Goal: Task Accomplishment & Management: Manage account settings

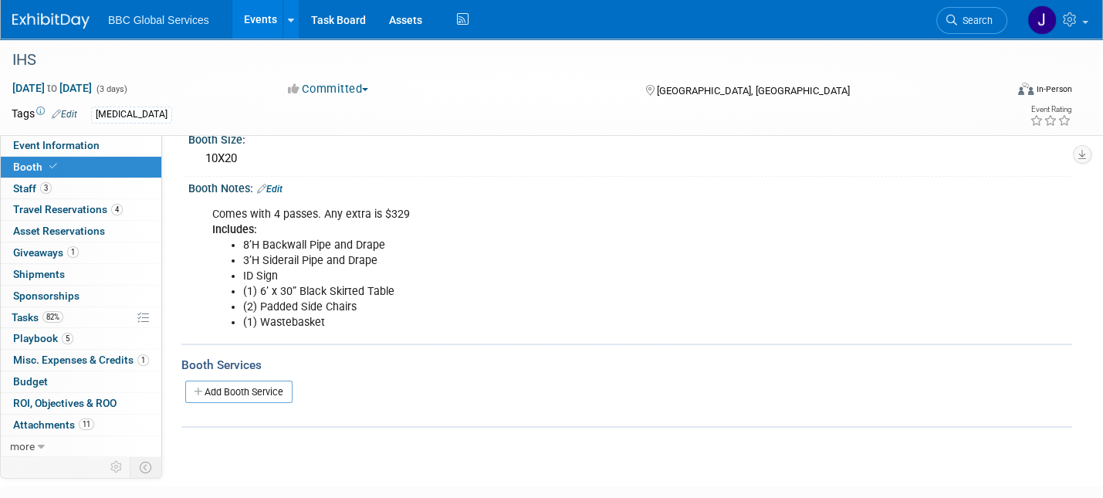
click at [74, 20] on img at bounding box center [50, 20] width 77 height 15
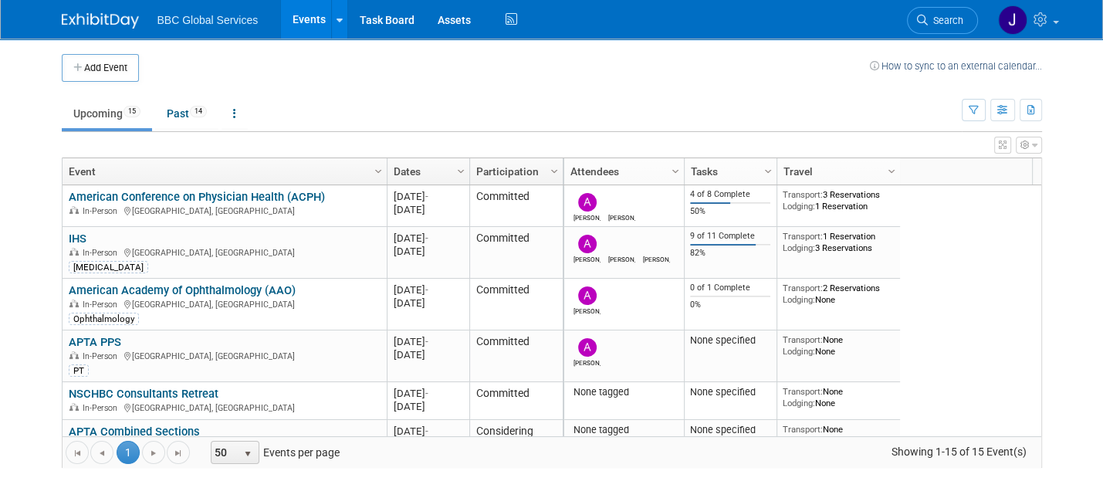
click at [198, 200] on link "American Conference on Physician Health (ACPH)" at bounding box center [197, 197] width 256 height 14
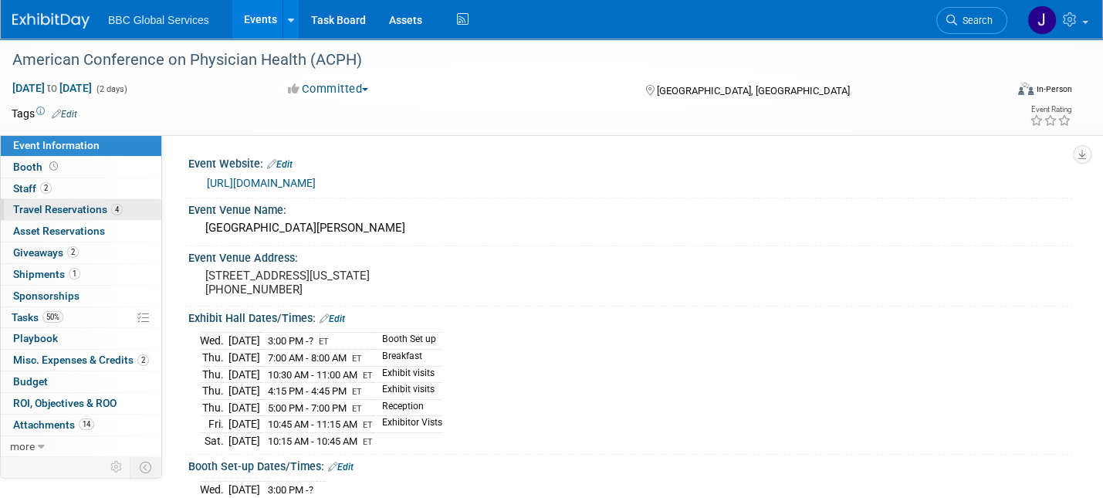
click at [75, 212] on span "Travel Reservations 4" at bounding box center [68, 209] width 110 height 12
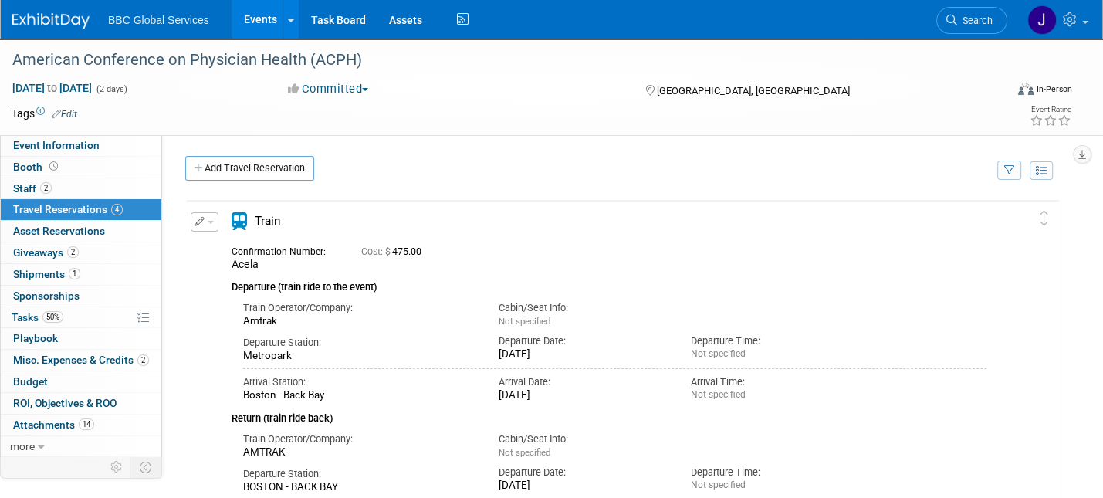
click at [196, 221] on icon "button" at bounding box center [200, 221] width 10 height 9
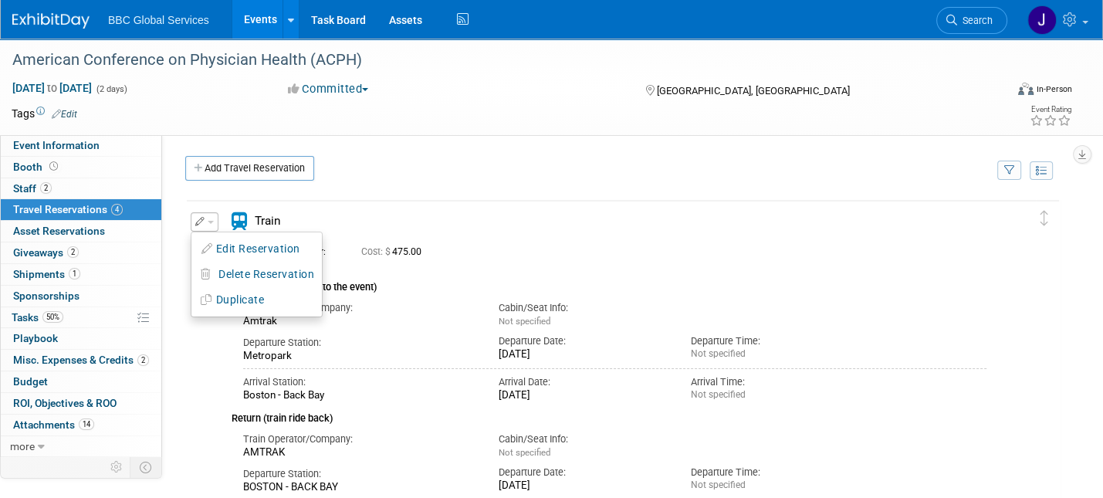
click at [245, 246] on button "Edit Reservation" at bounding box center [256, 249] width 130 height 22
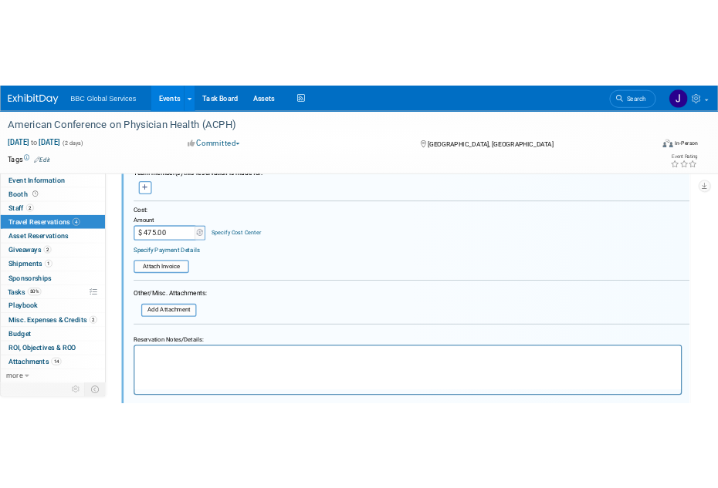
scroll to position [593, 0]
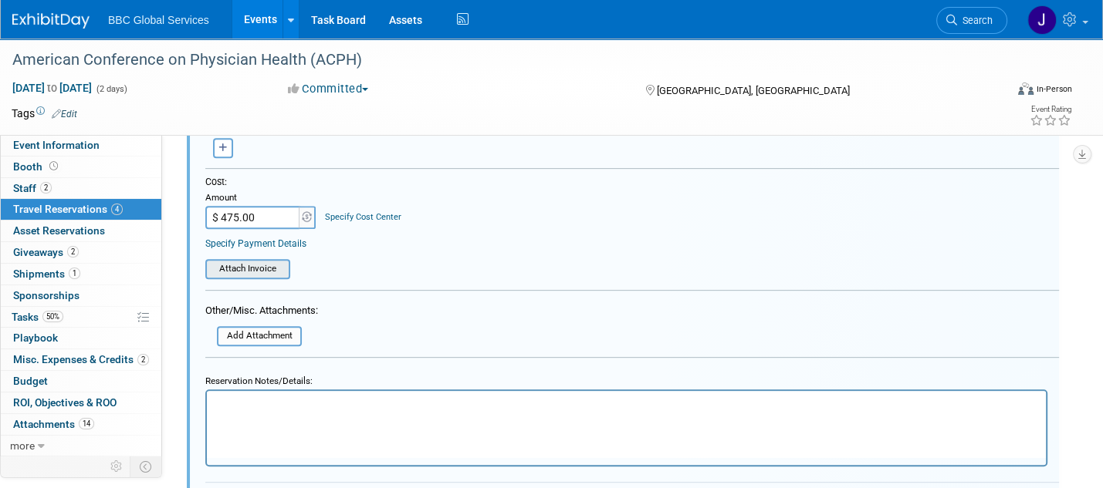
click at [275, 270] on input "file" at bounding box center [197, 269] width 184 height 17
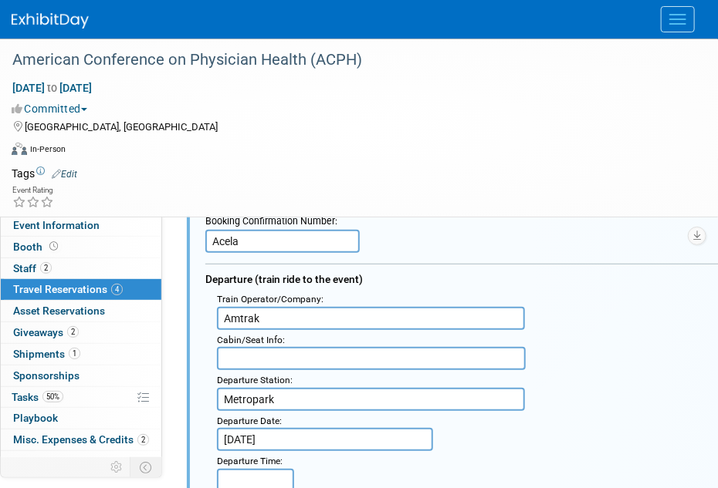
scroll to position [124, 0]
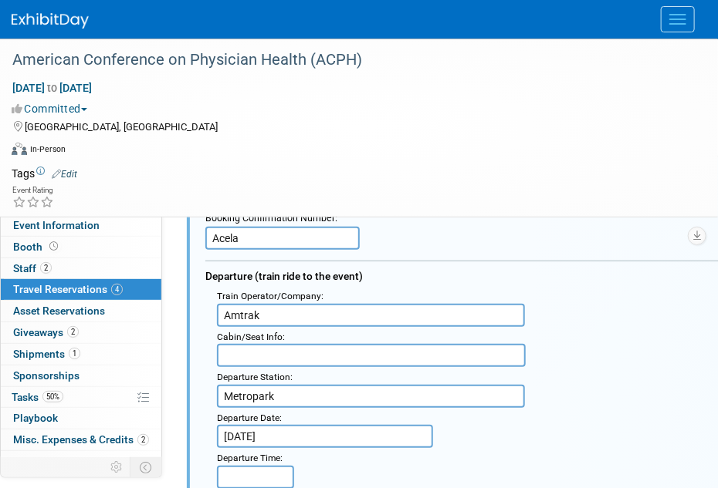
drag, startPoint x: 246, startPoint y: 236, endPoint x: 203, endPoint y: 237, distance: 43.2
paste input "RESERVATION NUMBER 88FA43"
drag, startPoint x: 313, startPoint y: 235, endPoint x: 188, endPoint y: 233, distance: 125.0
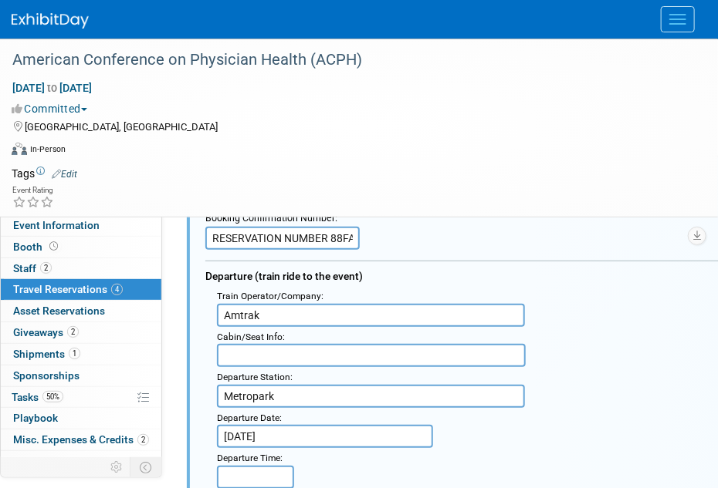
type input "88FA43"
click at [264, 312] on input "Amtrak" at bounding box center [371, 315] width 308 height 23
type input "Acela"
click at [277, 357] on input "text" at bounding box center [371, 355] width 309 height 23
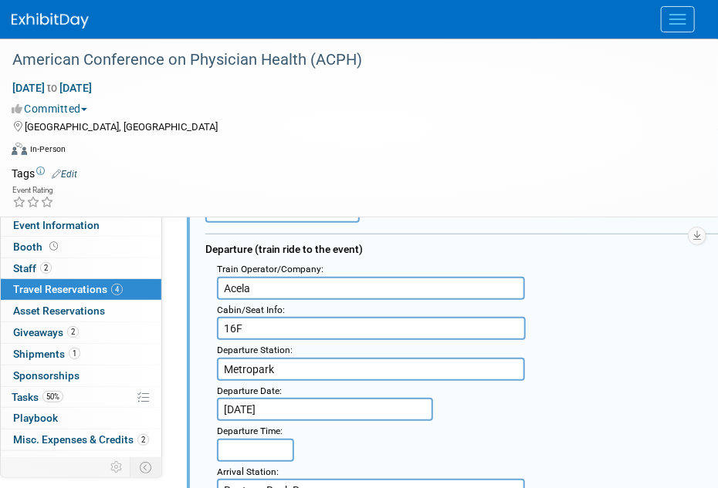
scroll to position [158, 0]
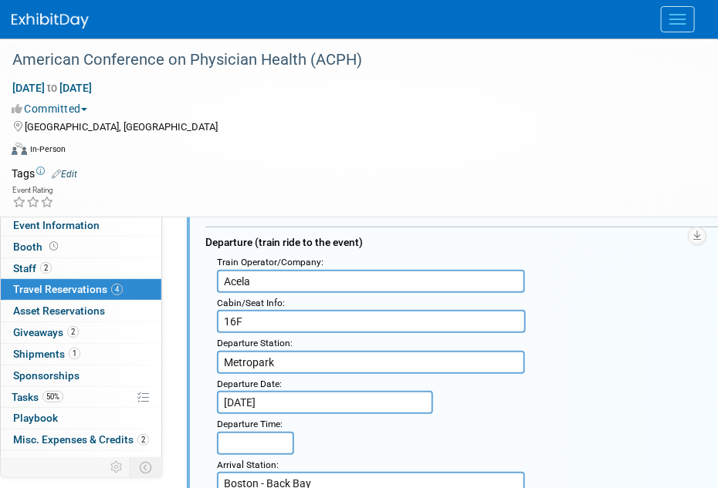
type input "16F"
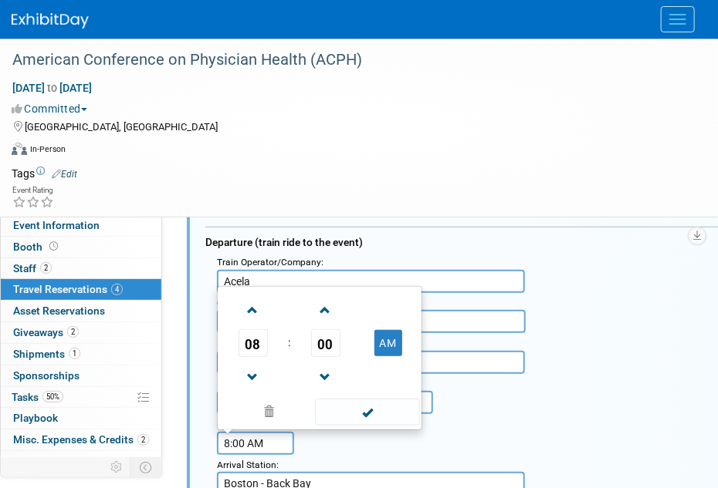
click at [265, 441] on input "8:00 AM" at bounding box center [255, 443] width 77 height 23
type input "8"
type input "11:51 AM"
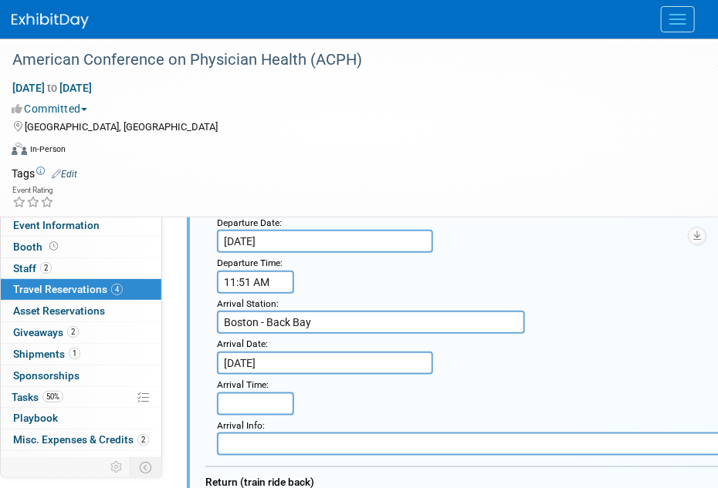
scroll to position [364, 0]
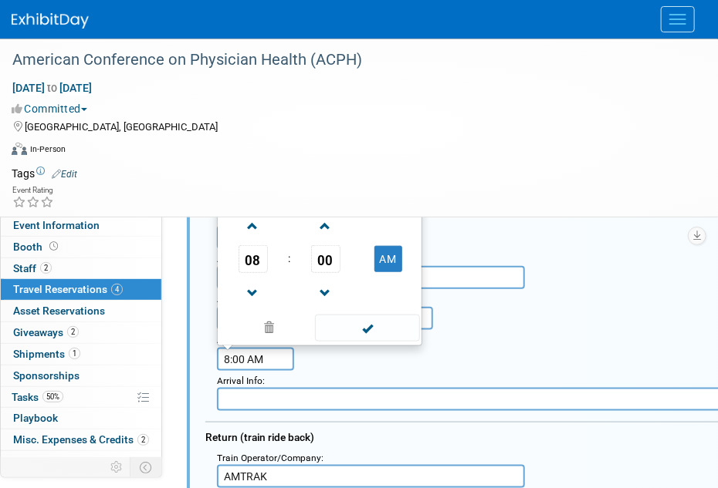
click at [239, 360] on input "8:00 AM" at bounding box center [255, 359] width 77 height 23
type input "8:04 PM"
drag, startPoint x: 268, startPoint y: 360, endPoint x: 188, endPoint y: 346, distance: 81.4
type input "4:10 PM"
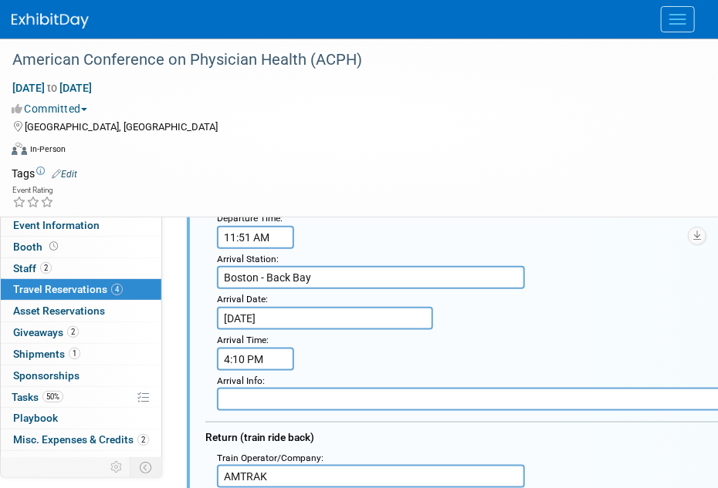
click at [239, 406] on input "text" at bounding box center [529, 399] width 624 height 23
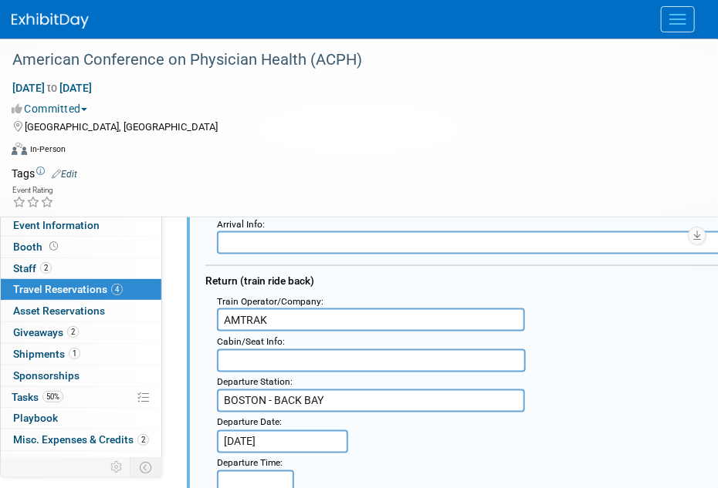
scroll to position [539, 0]
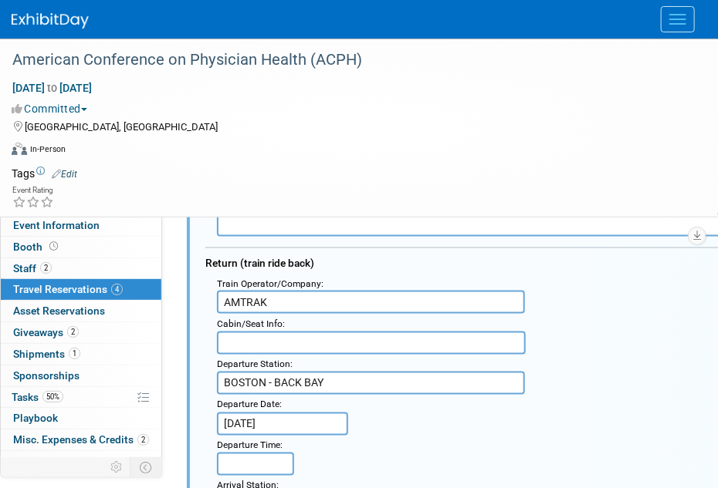
click at [240, 346] on input "text" at bounding box center [371, 343] width 309 height 23
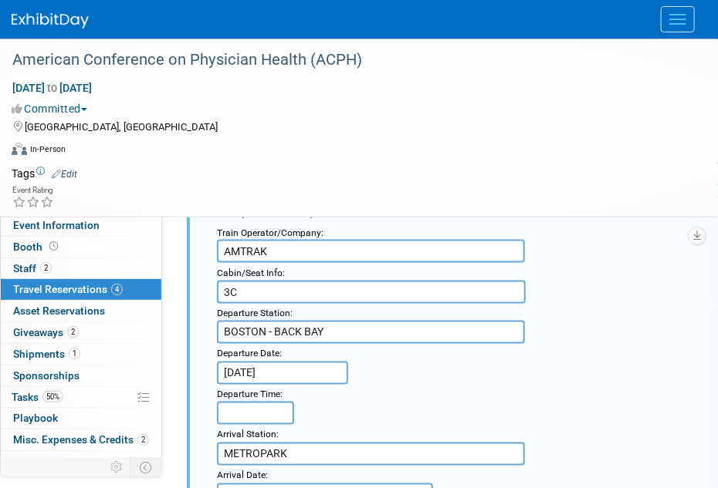
scroll to position [601, 0]
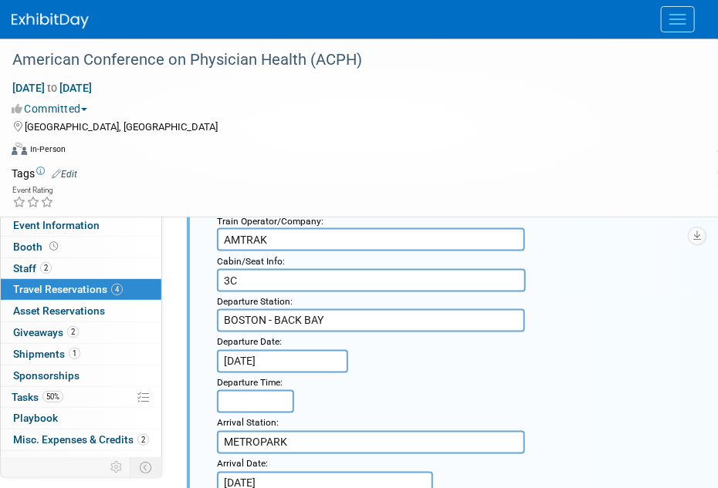
type input "3C"
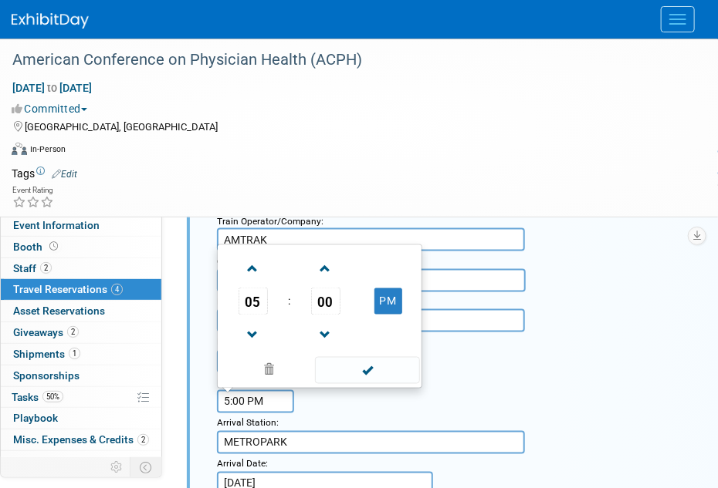
click at [248, 407] on input "5:00 PM" at bounding box center [255, 401] width 77 height 23
type input "1:14 PM"
click at [302, 444] on input "METROPARK" at bounding box center [371, 442] width 308 height 23
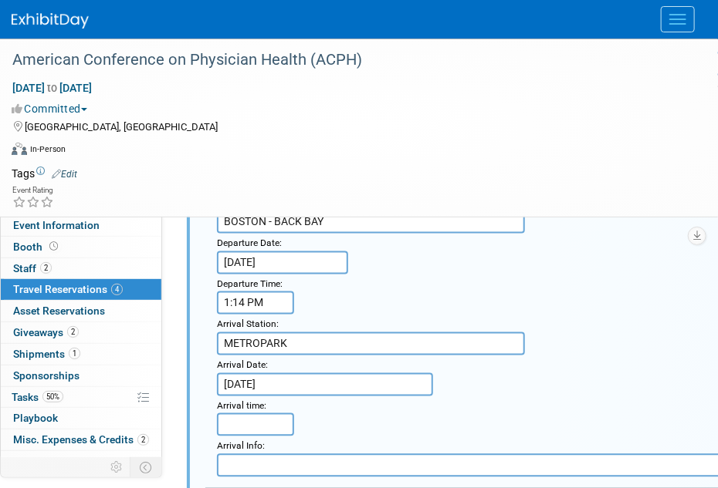
scroll to position [701, 0]
click at [270, 430] on input "5:00 PM" at bounding box center [255, 424] width 77 height 23
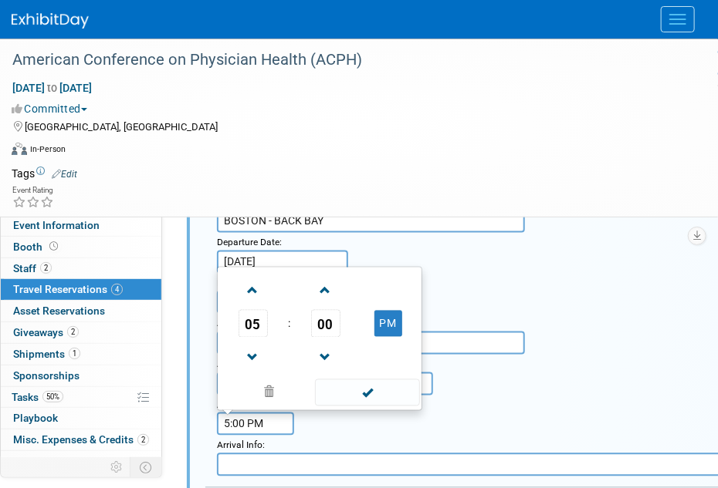
drag, startPoint x: 270, startPoint y: 430, endPoint x: 180, endPoint y: 428, distance: 90.3
click at [374, 398] on span at bounding box center [367, 393] width 104 height 27
type input "5:27 PM"
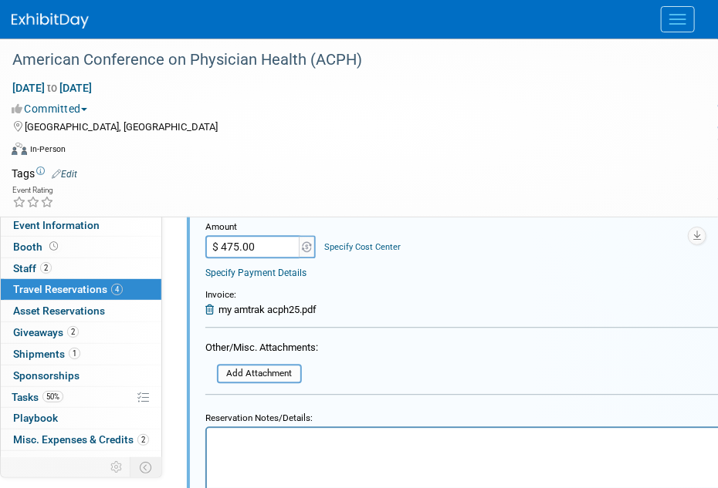
scroll to position [1054, 0]
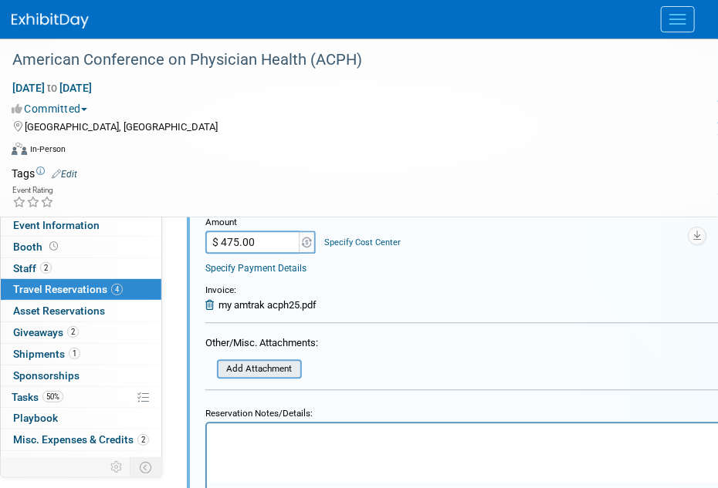
click at [256, 367] on input "file" at bounding box center [209, 369] width 184 height 17
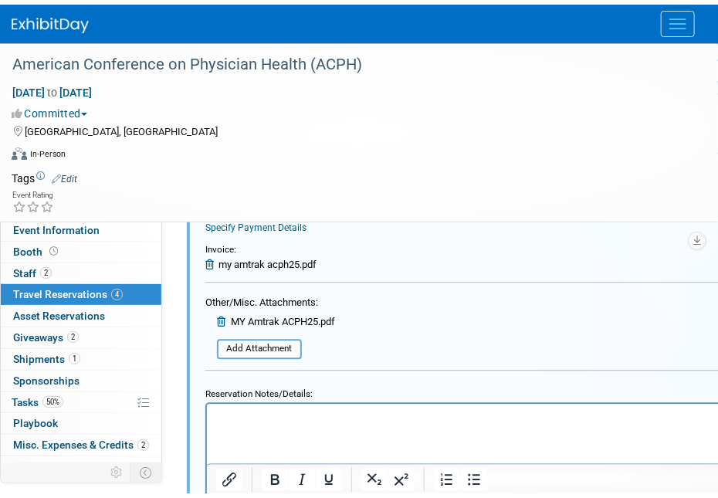
scroll to position [1176, 0]
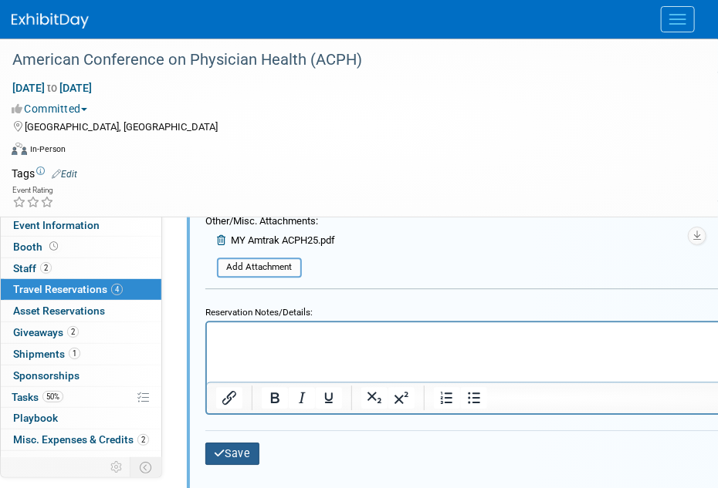
drag, startPoint x: 243, startPoint y: 449, endPoint x: 265, endPoint y: 446, distance: 22.6
click at [243, 449] on button "Save" at bounding box center [232, 454] width 54 height 22
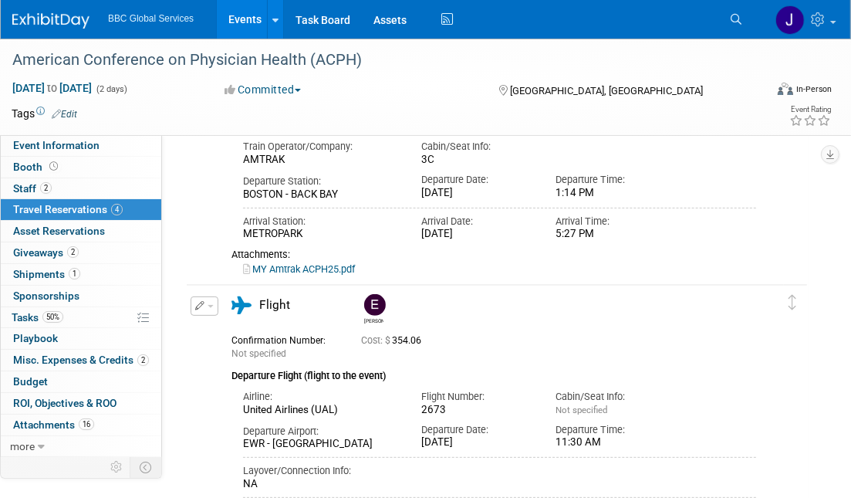
scroll to position [291, 0]
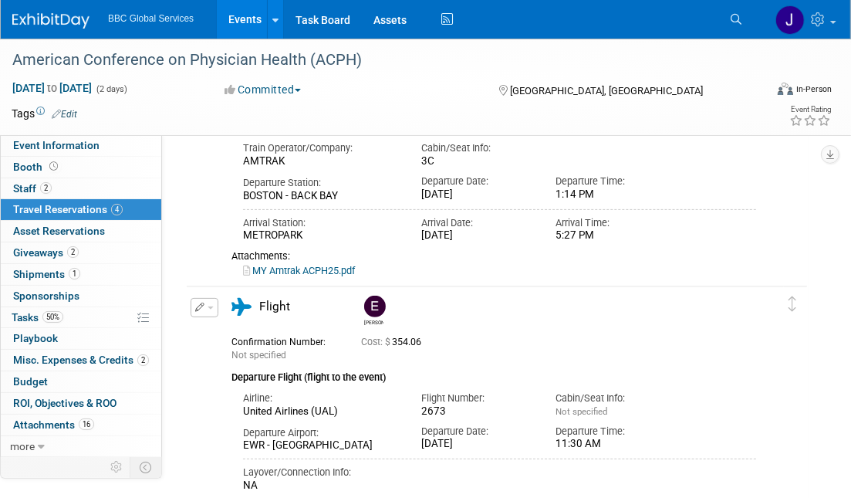
click at [218, 299] on div "Edit Reservation Delete Reservation" at bounding box center [203, 312] width 33 height 29
click at [211, 306] on span "button" at bounding box center [211, 307] width 6 height 3
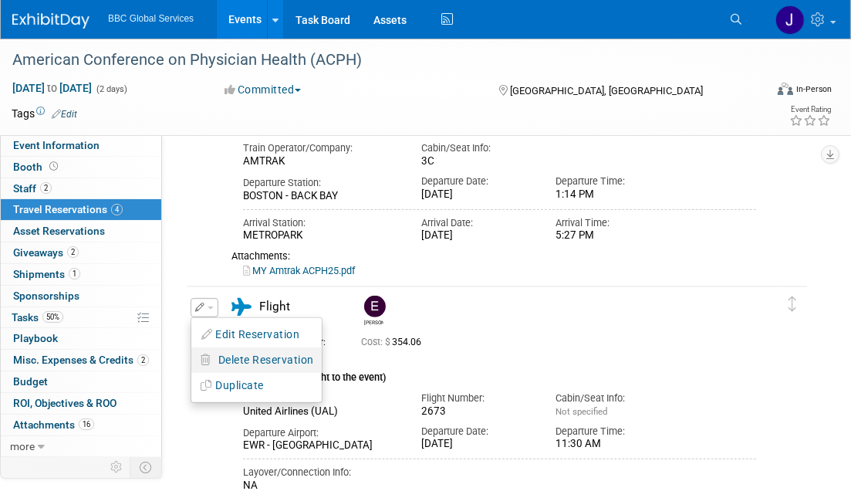
click at [216, 353] on button "Delete Reservation" at bounding box center [256, 360] width 130 height 22
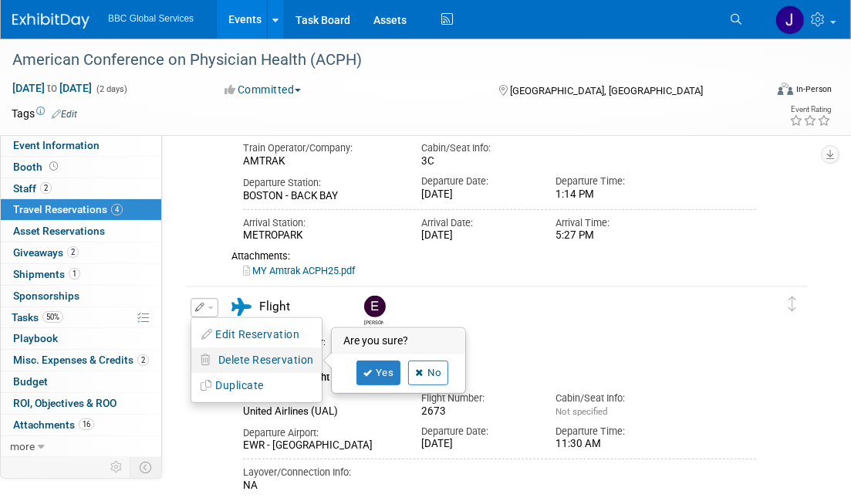
scroll to position [292, 0]
click at [375, 370] on link "Yes" at bounding box center [379, 372] width 45 height 25
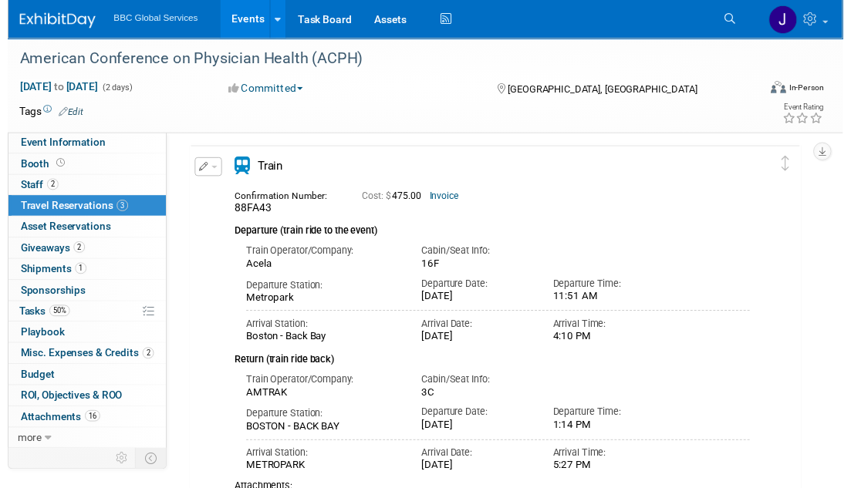
scroll to position [50, 0]
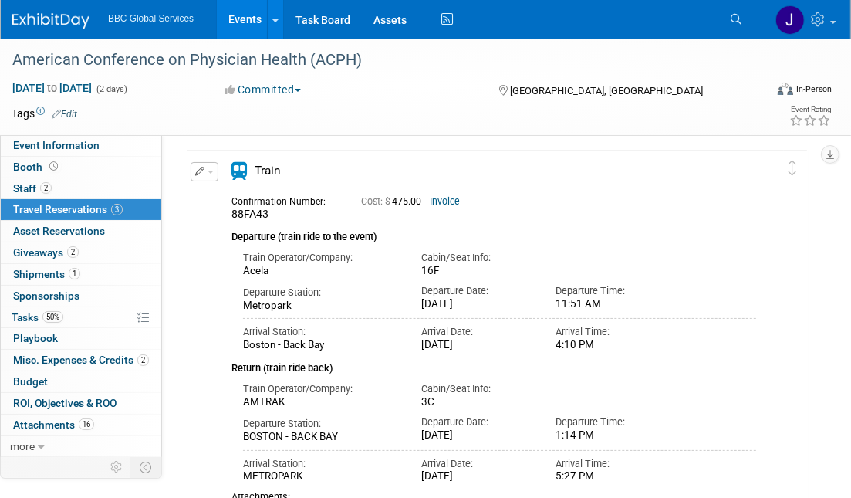
click at [199, 170] on icon "button" at bounding box center [200, 171] width 10 height 9
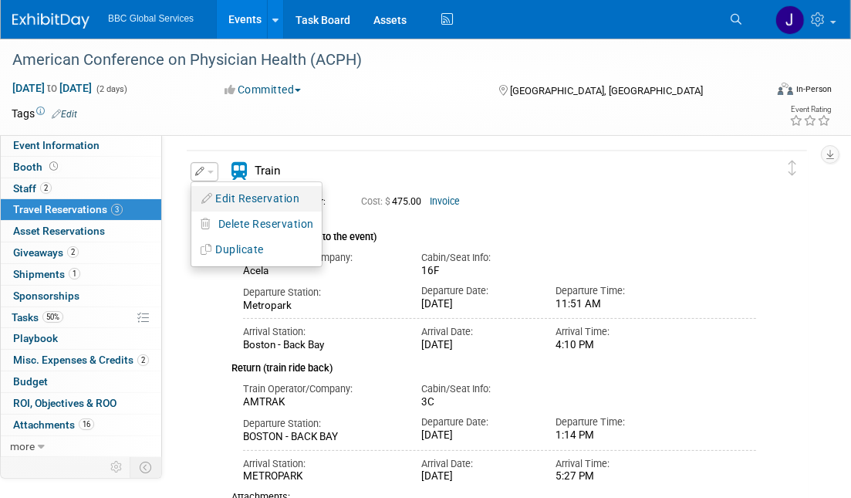
click at [215, 191] on button "Edit Reservation" at bounding box center [256, 199] width 130 height 22
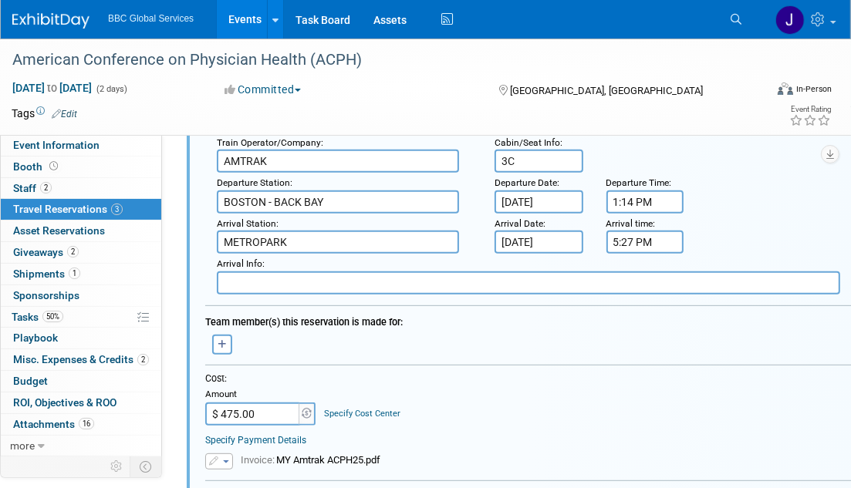
scroll to position [478, 0]
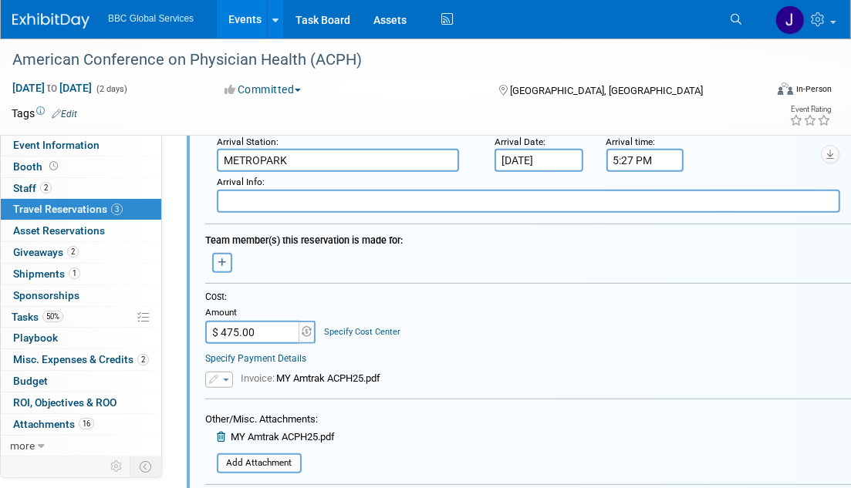
click at [228, 264] on button "button" at bounding box center [222, 263] width 20 height 20
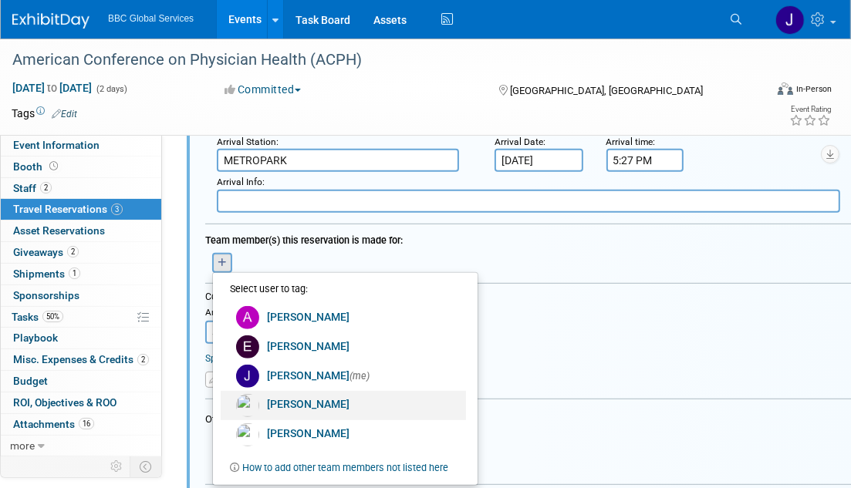
click at [296, 404] on link "Michael Yablonowitz" at bounding box center [343, 405] width 245 height 29
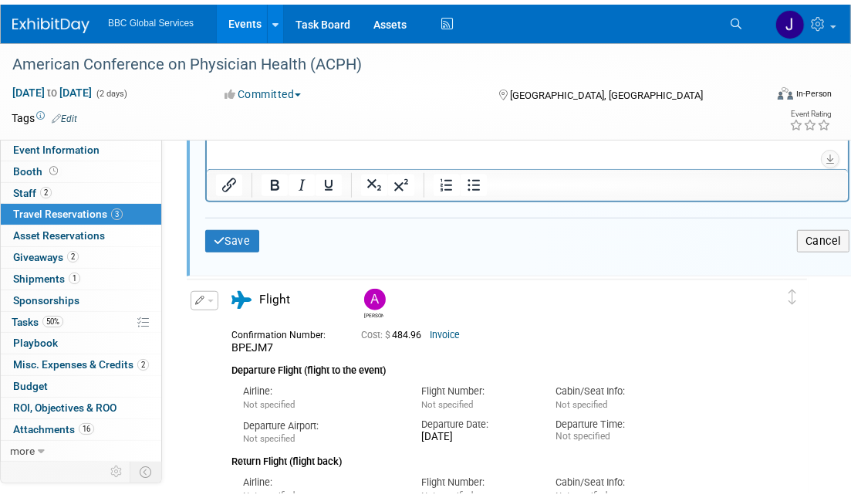
scroll to position [883, 0]
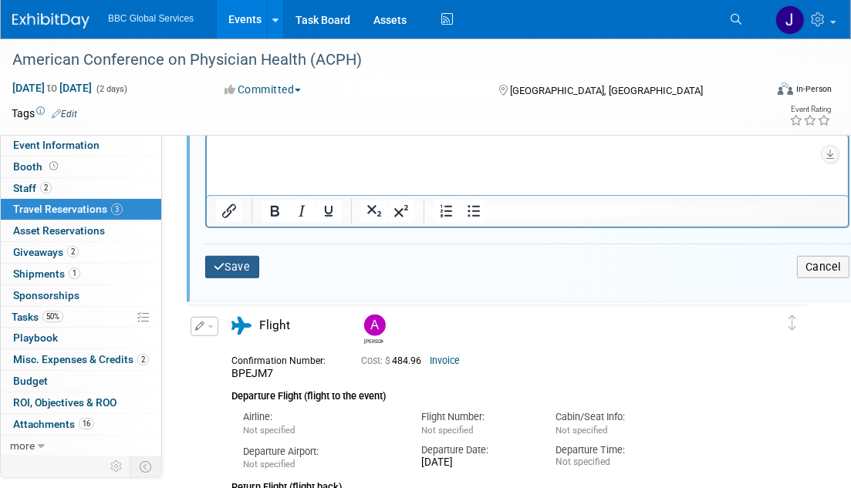
click at [228, 267] on button "Save" at bounding box center [232, 267] width 54 height 22
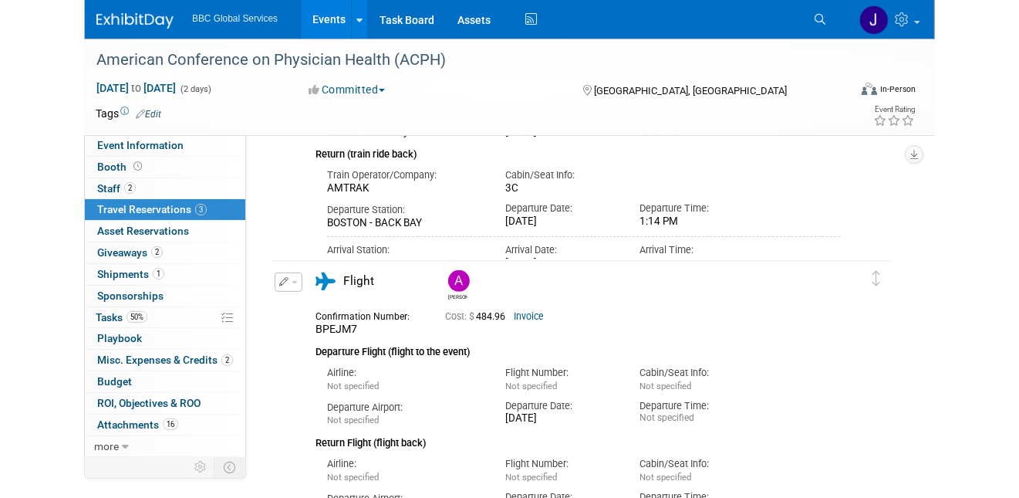
scroll to position [0, 0]
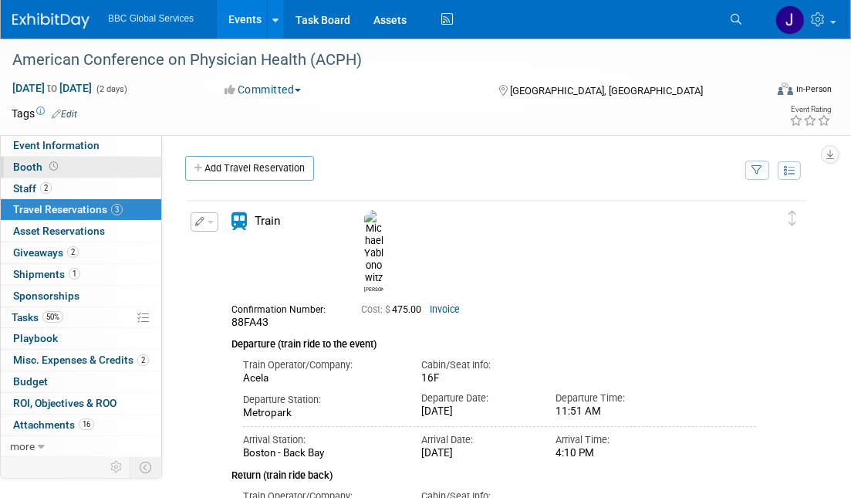
click at [26, 165] on span "Booth" at bounding box center [37, 167] width 48 height 12
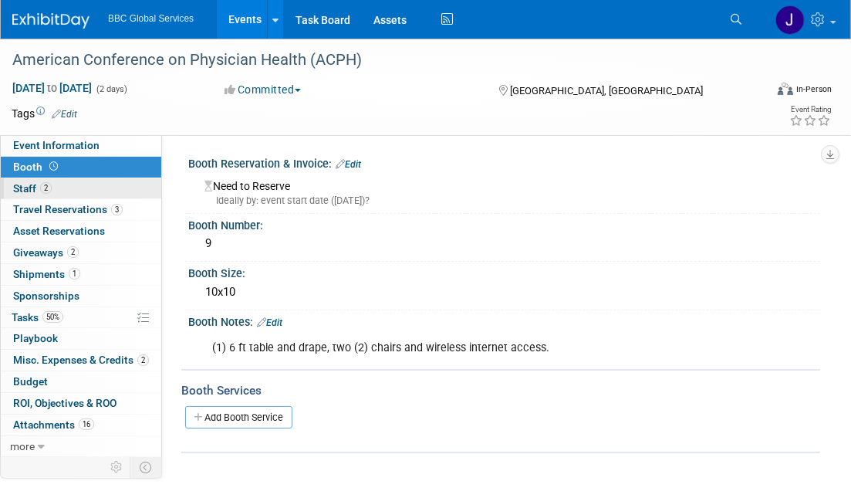
click at [14, 184] on span "Staff 2" at bounding box center [32, 188] width 39 height 12
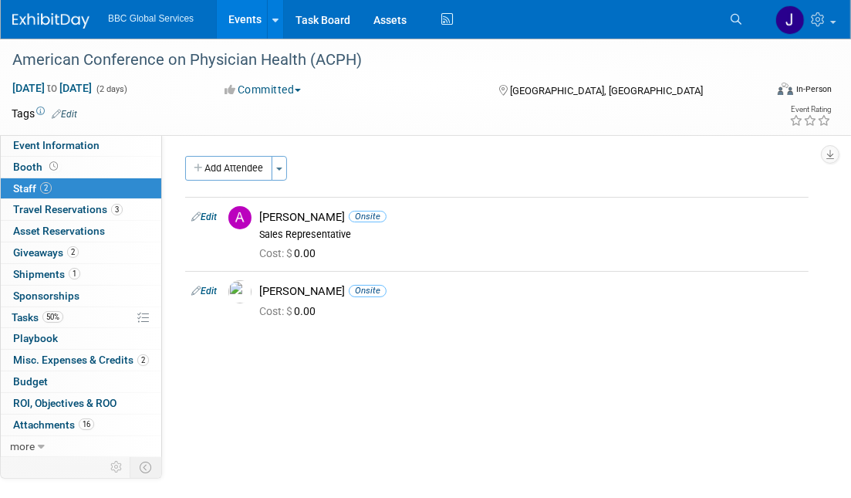
click at [16, 183] on span "Staff 2" at bounding box center [32, 188] width 39 height 12
